Goal: Information Seeking & Learning: Learn about a topic

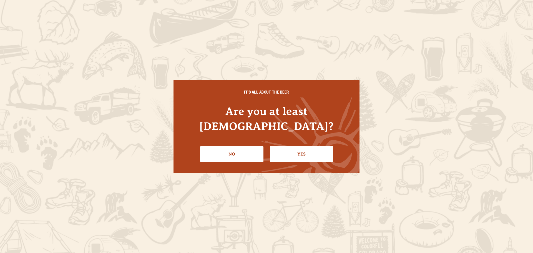
click at [303, 146] on link "Yes" at bounding box center [301, 154] width 63 height 16
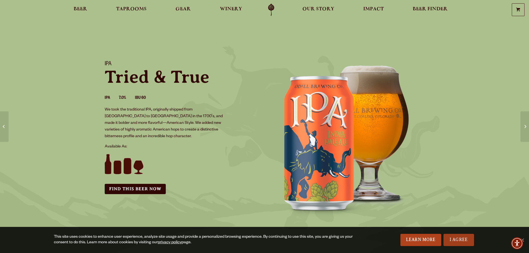
click at [464, 237] on link "I Agree" at bounding box center [458, 240] width 31 height 12
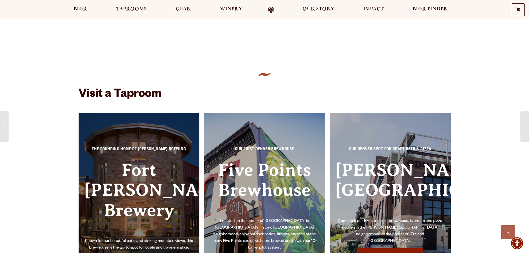
scroll to position [444, 0]
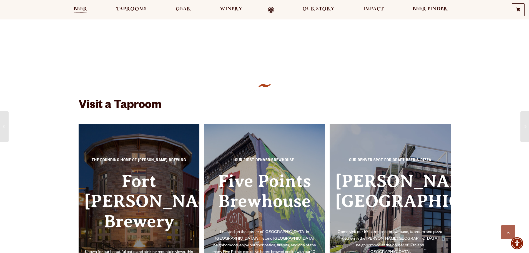
click at [87, 10] on span "Beer" at bounding box center [81, 9] width 14 height 4
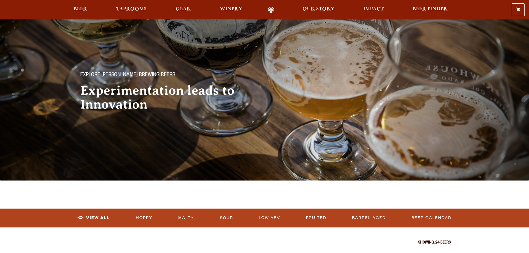
scroll to position [11, 0]
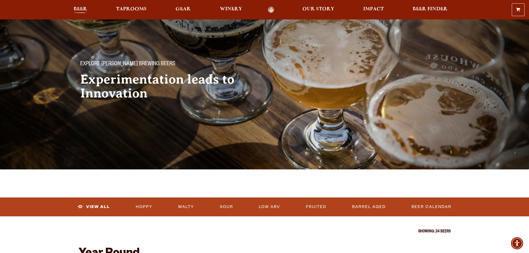
click at [82, 7] on span "Beer" at bounding box center [81, 9] width 14 height 4
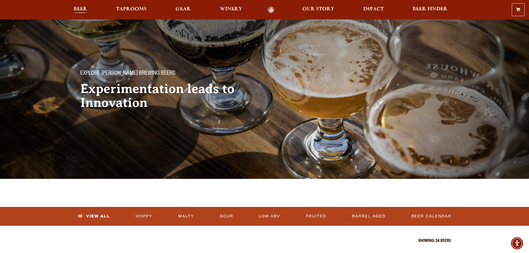
scroll to position [0, 0]
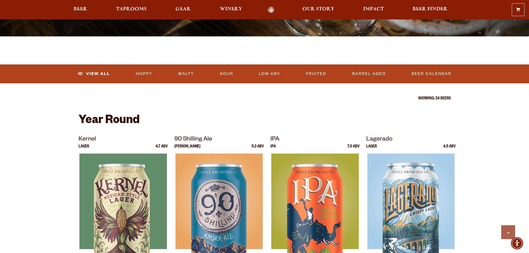
scroll to position [200, 0]
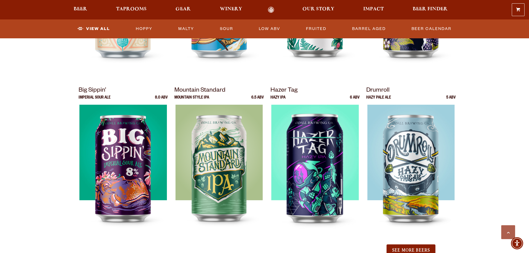
scroll to position [533, 0]
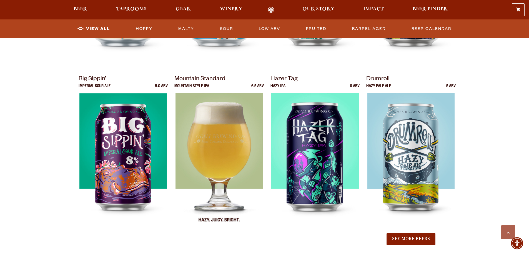
click at [224, 165] on img at bounding box center [218, 162] width 87 height 139
